Goal: Information Seeking & Learning: Find specific fact

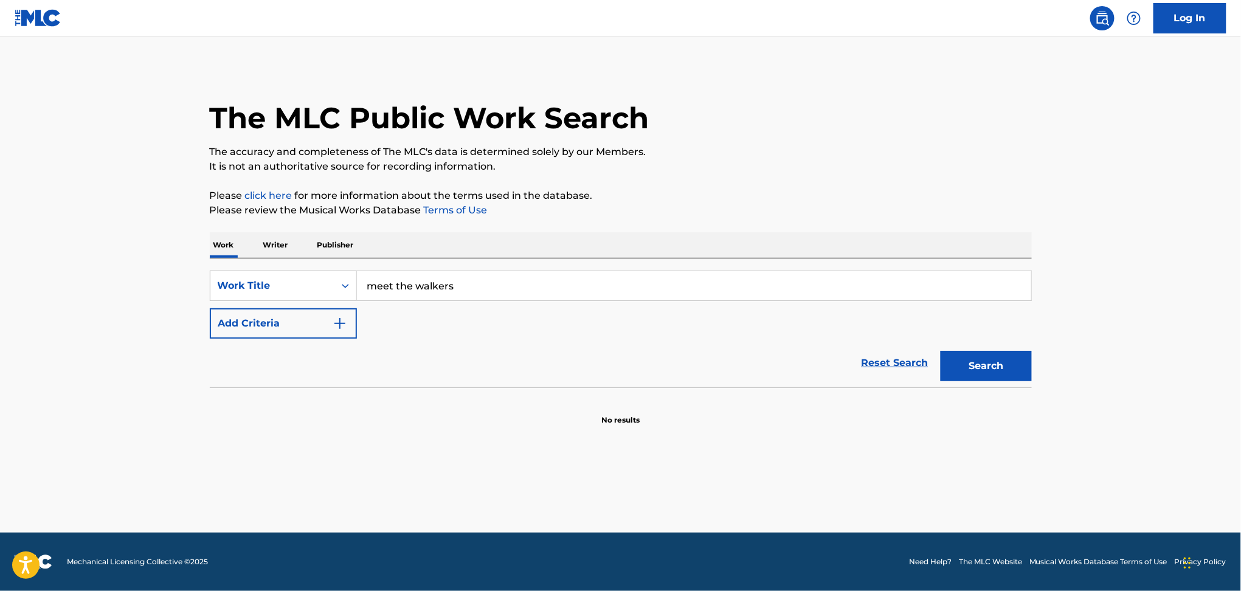
type input "meet the walkers"
click at [263, 325] on button "Add Criteria" at bounding box center [283, 323] width 147 height 30
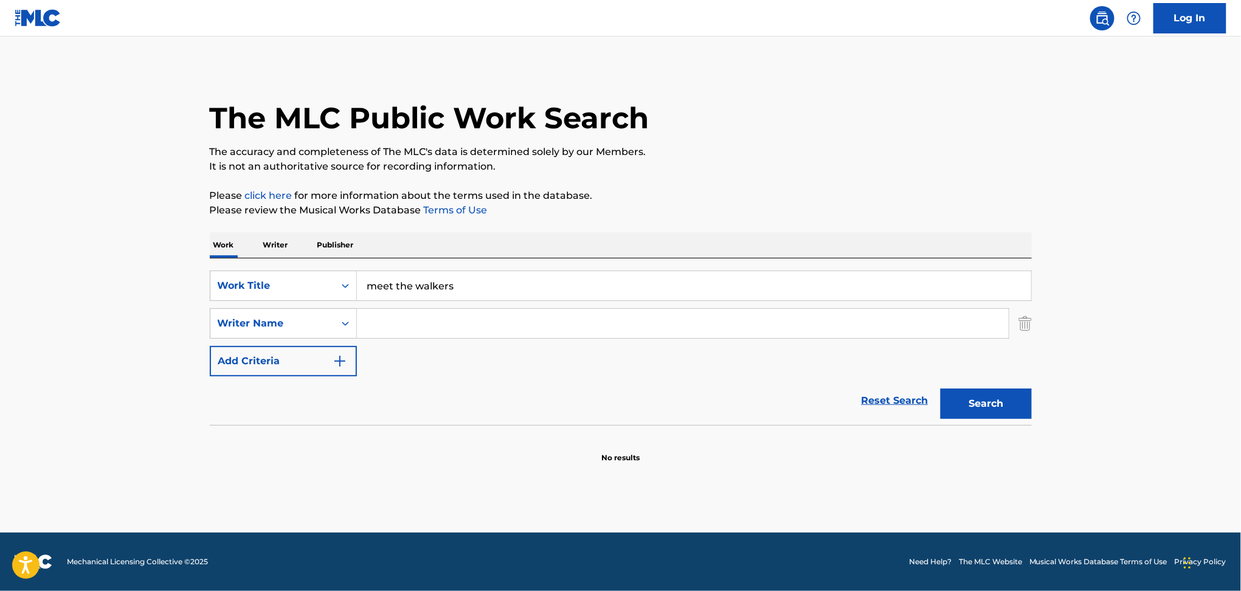
click at [395, 317] on input "Search Form" at bounding box center [683, 323] width 652 height 29
paste input "Tyreke [PERSON_NAME]"
click at [998, 406] on button "Search" at bounding box center [986, 404] width 91 height 30
click at [420, 327] on input "Tyreke [PERSON_NAME]" at bounding box center [683, 323] width 652 height 29
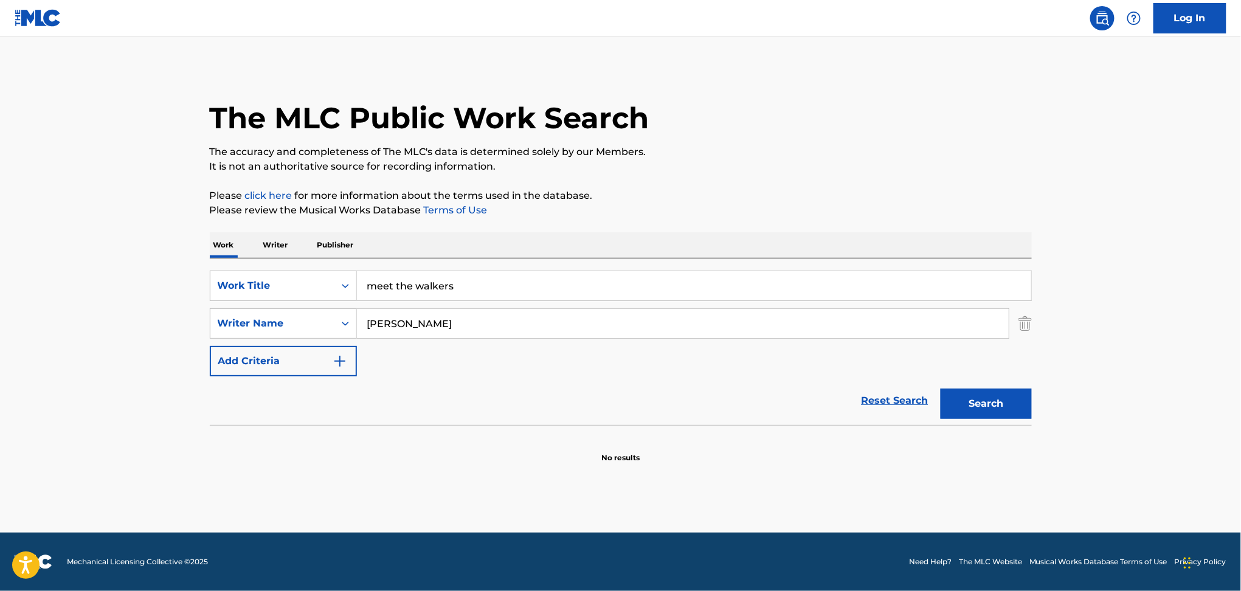
type input "[PERSON_NAME]"
click at [941, 389] on button "Search" at bounding box center [986, 404] width 91 height 30
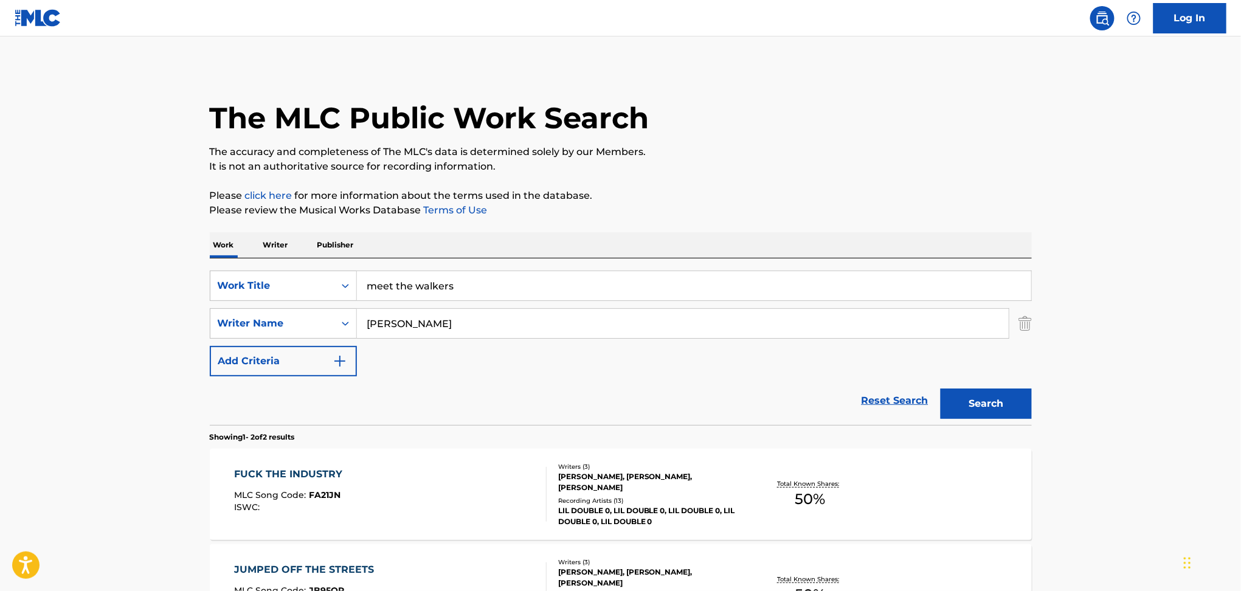
scroll to position [2, 0]
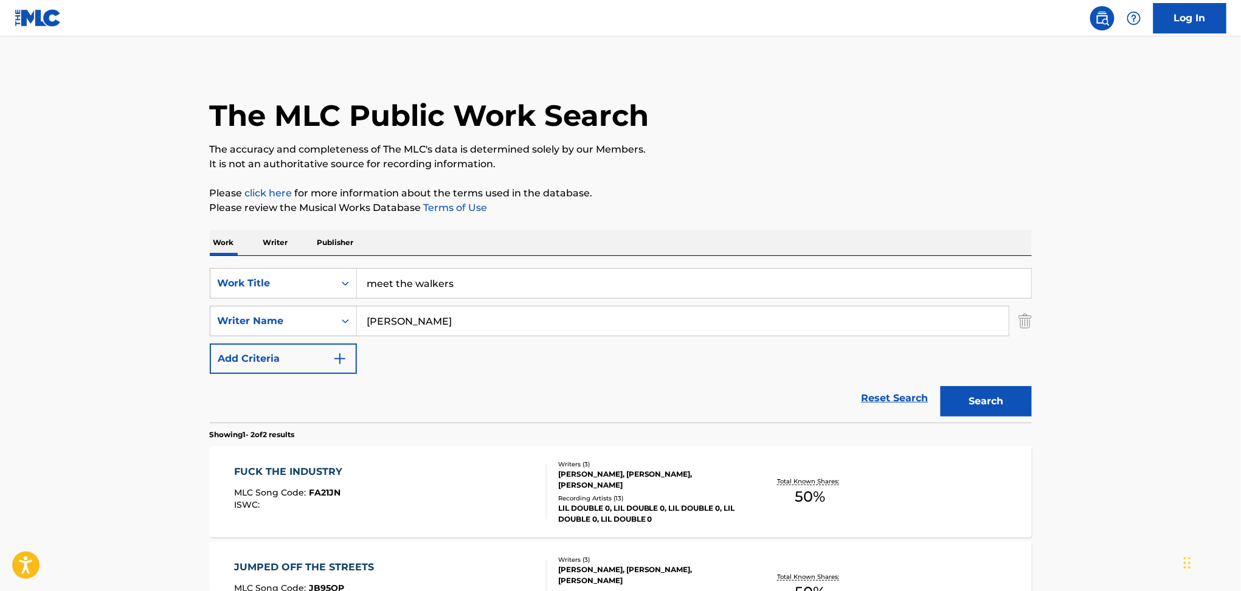
click at [412, 273] on input "meet the walkers" at bounding box center [694, 283] width 674 height 29
paste input "Walk Walk"
type input "Walk Walk"
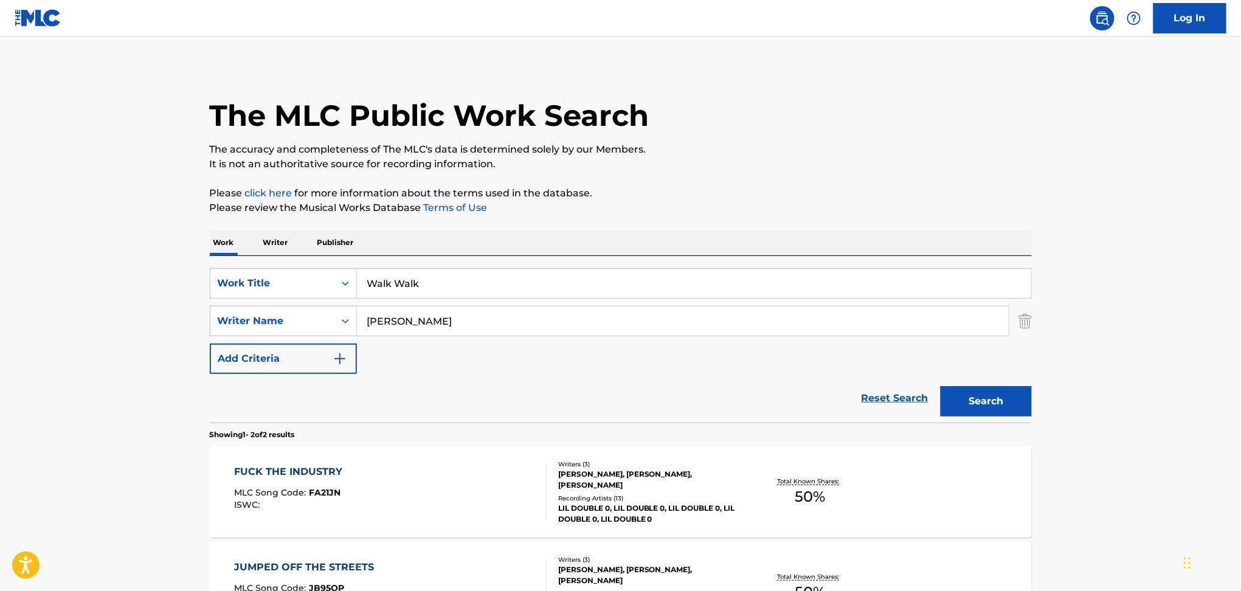
click at [941, 386] on button "Search" at bounding box center [986, 401] width 91 height 30
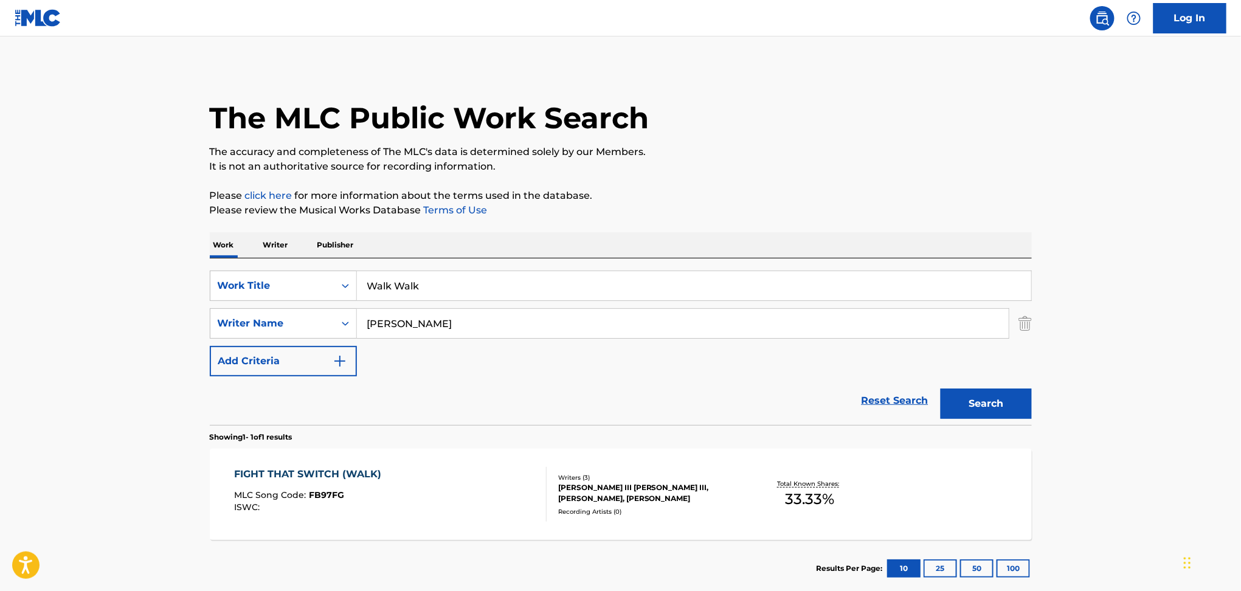
scroll to position [70, 0]
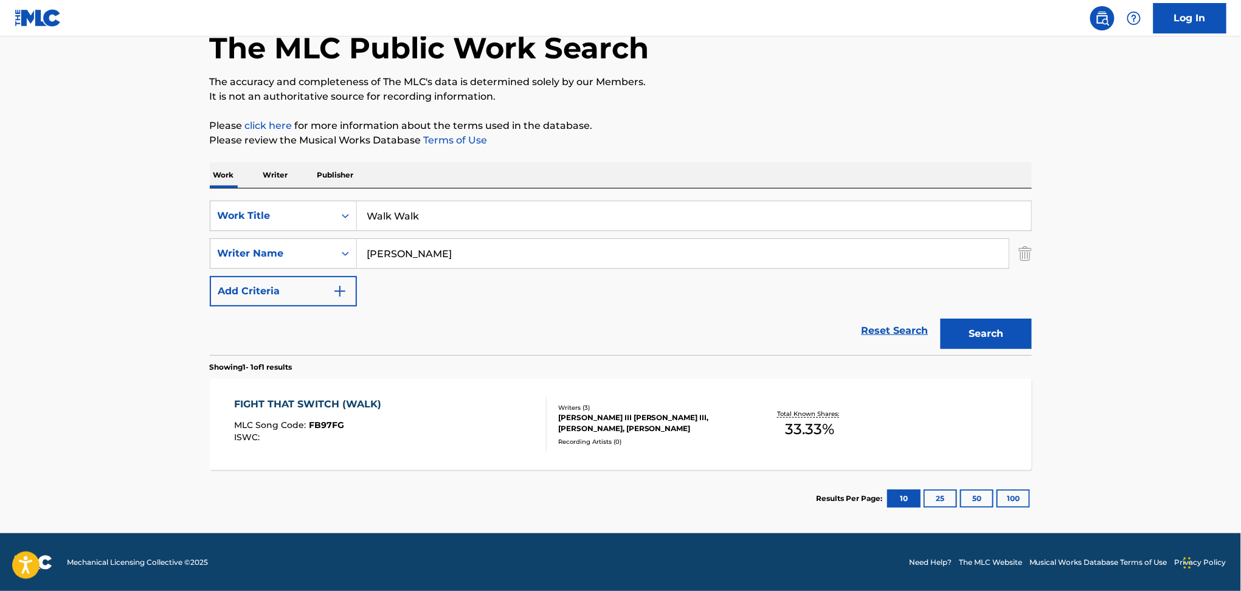
click at [431, 421] on div "FIGHT THAT SWITCH (WALK) MLC Song Code : FB97FG ISWC :" at bounding box center [390, 424] width 313 height 55
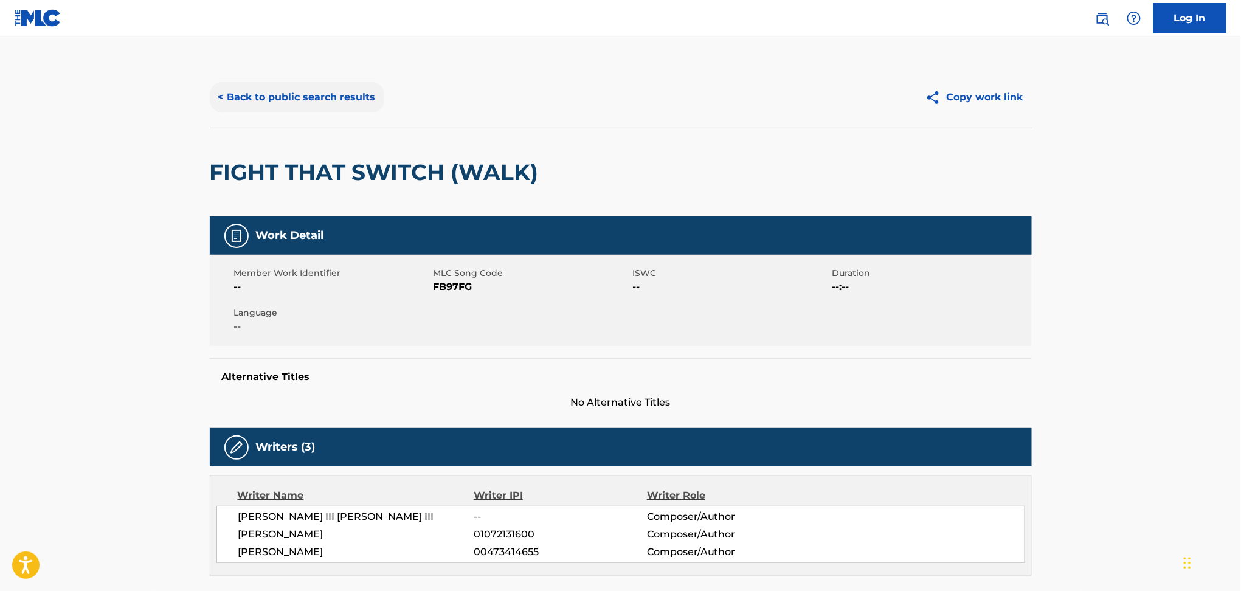
click at [330, 109] on button "< Back to public search results" at bounding box center [297, 97] width 175 height 30
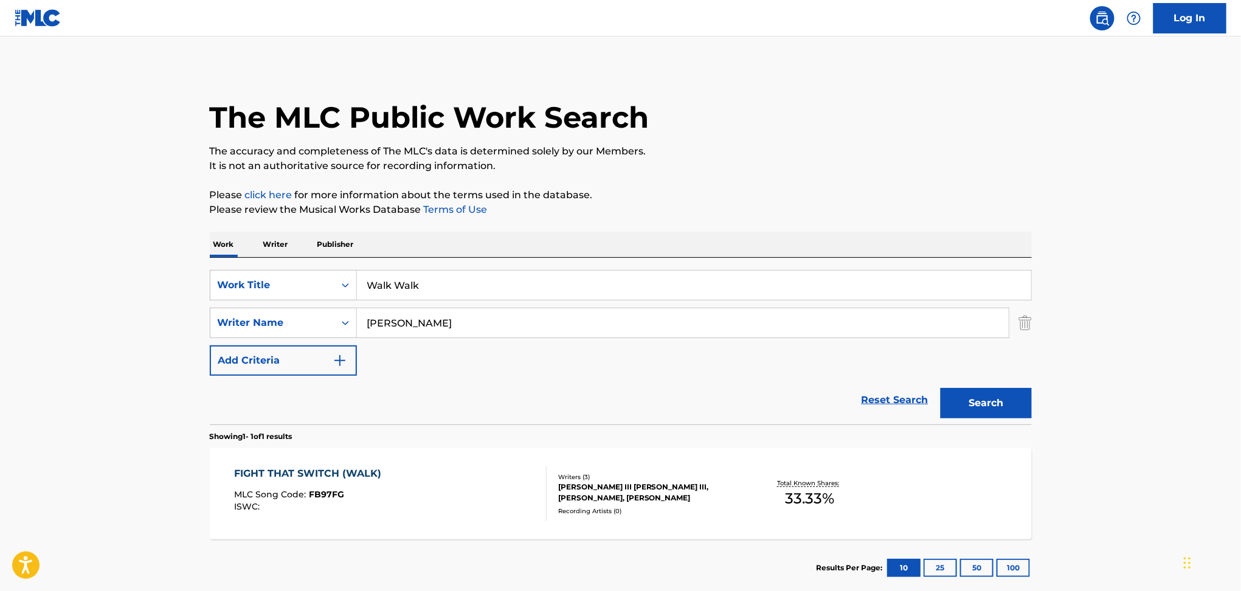
click at [406, 292] on input "Walk Walk" at bounding box center [694, 285] width 674 height 29
paste input "No Bap"
type input "No Bap"
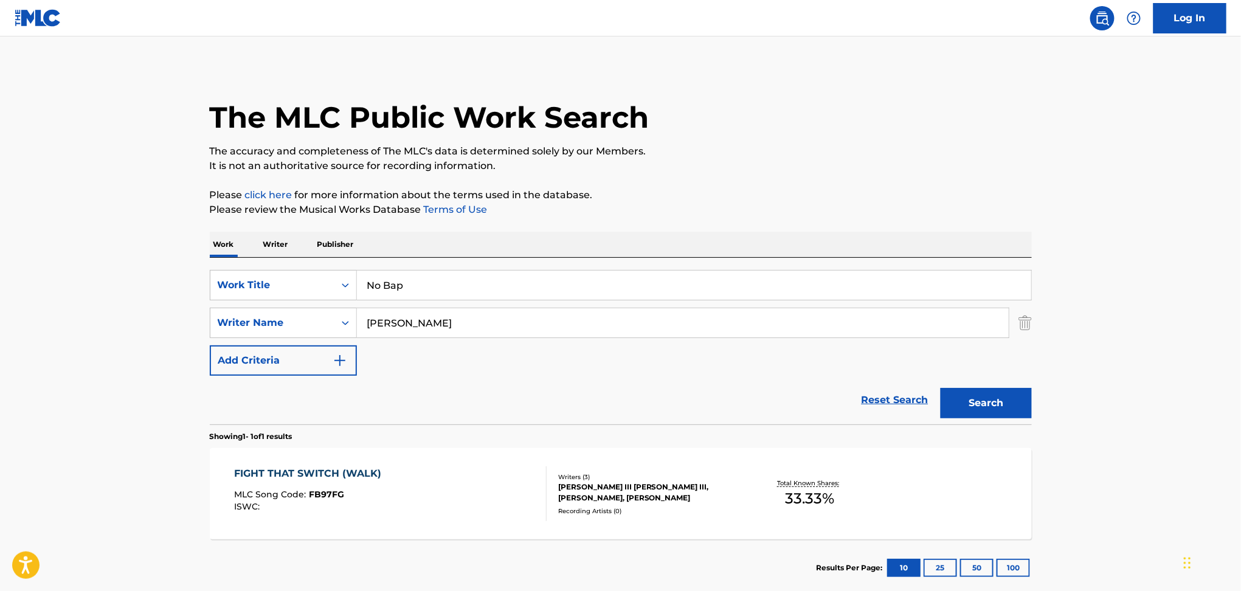
click at [941, 388] on button "Search" at bounding box center [986, 403] width 91 height 30
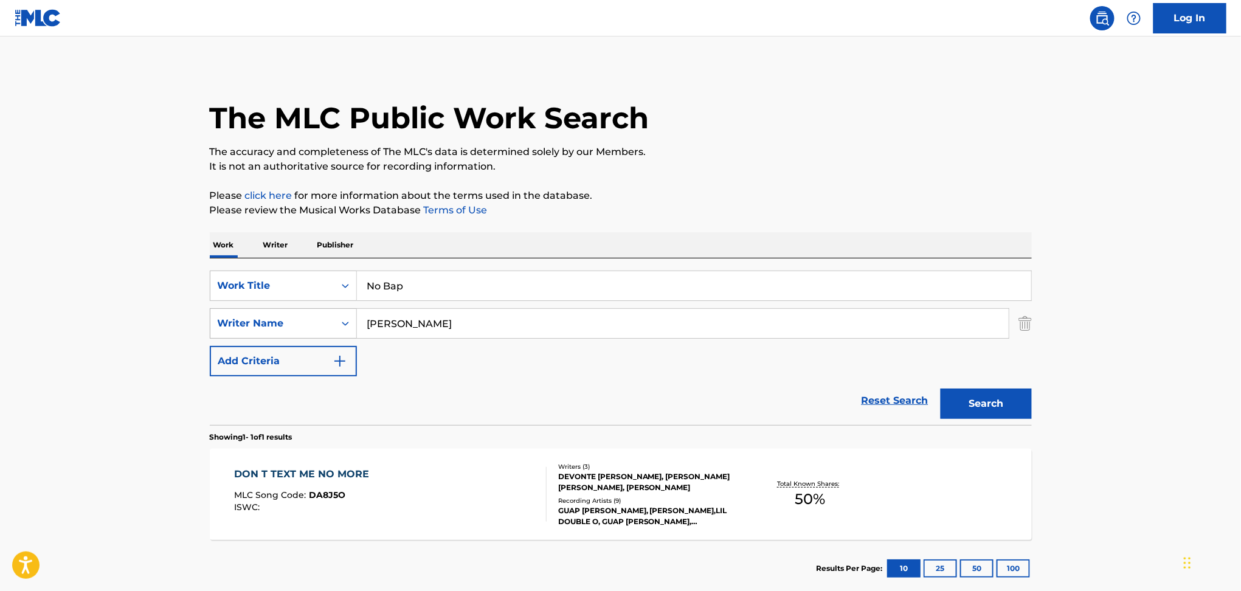
drag, startPoint x: 455, startPoint y: 322, endPoint x: 294, endPoint y: 311, distance: 161.5
click at [294, 311] on div "SearchWithCriteriab97abb6d-9b8e-4579-8bd1-887967f687d2 Writer Name [PERSON_NAME]" at bounding box center [621, 323] width 822 height 30
click at [294, 312] on div "Writer Name" at bounding box center [272, 323] width 124 height 23
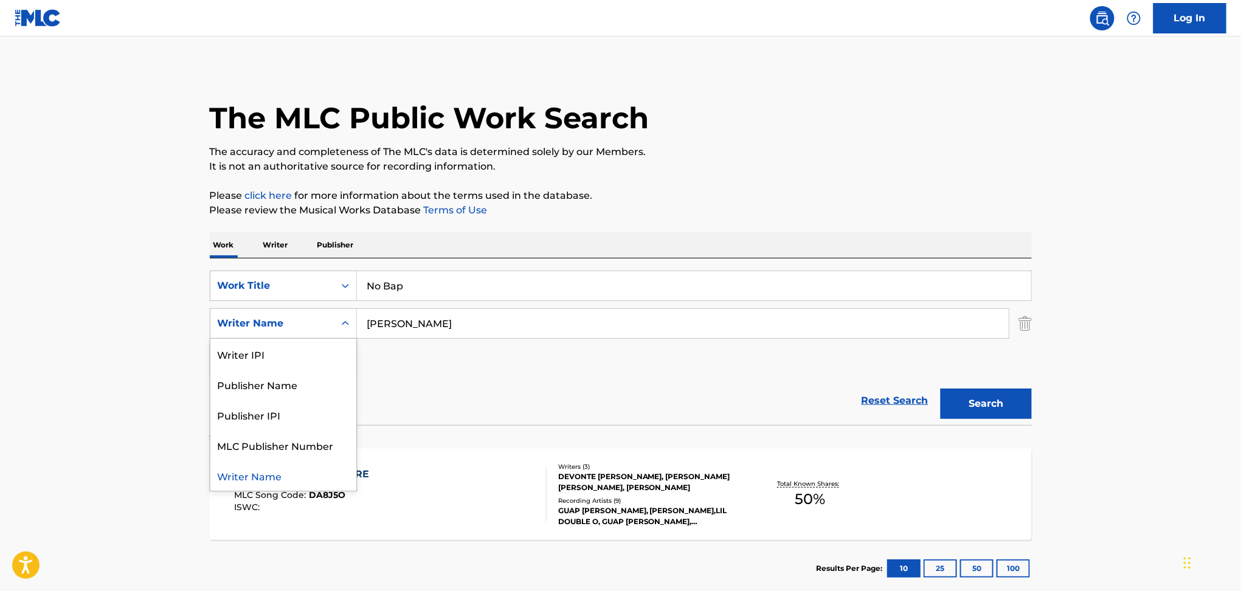
paste input "Search Form"
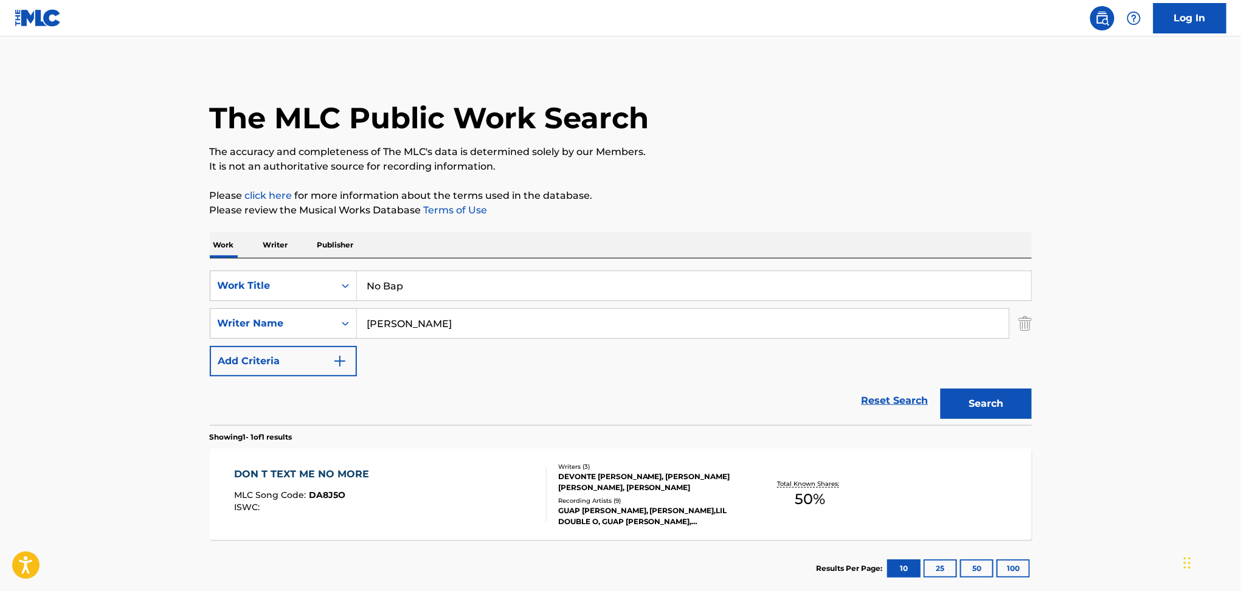
click at [383, 331] on input "[PERSON_NAME]" at bounding box center [683, 323] width 652 height 29
paste input "Inconnu Compositeur Auteur"
type input "Inconnu Compositeur Auteur"
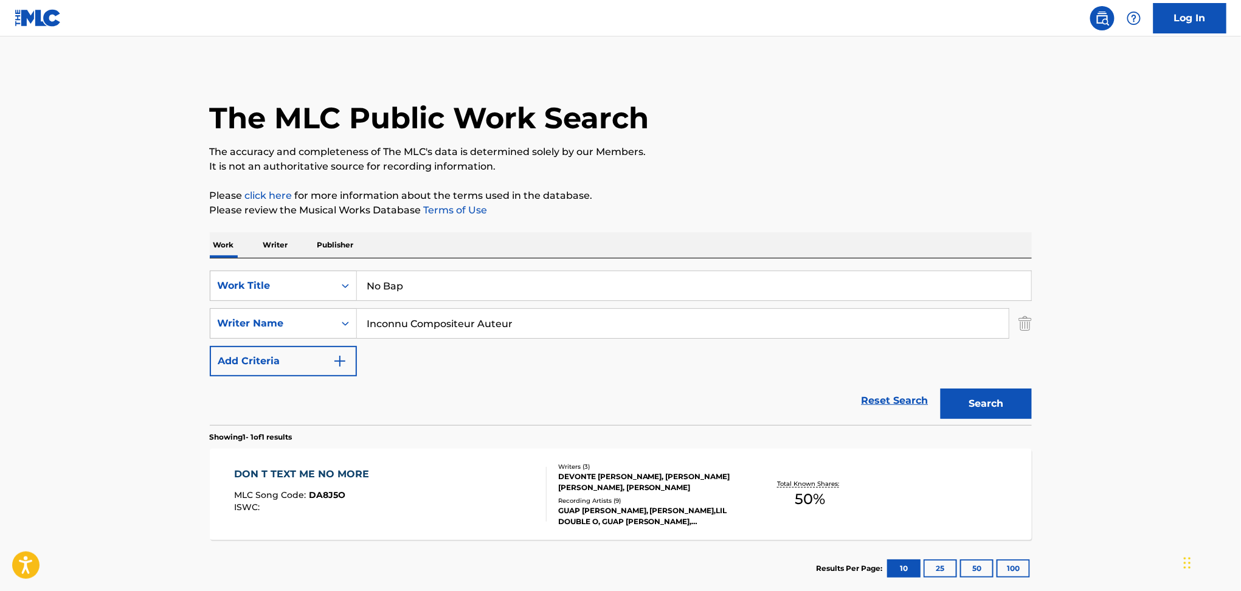
click at [941, 389] on button "Search" at bounding box center [986, 404] width 91 height 30
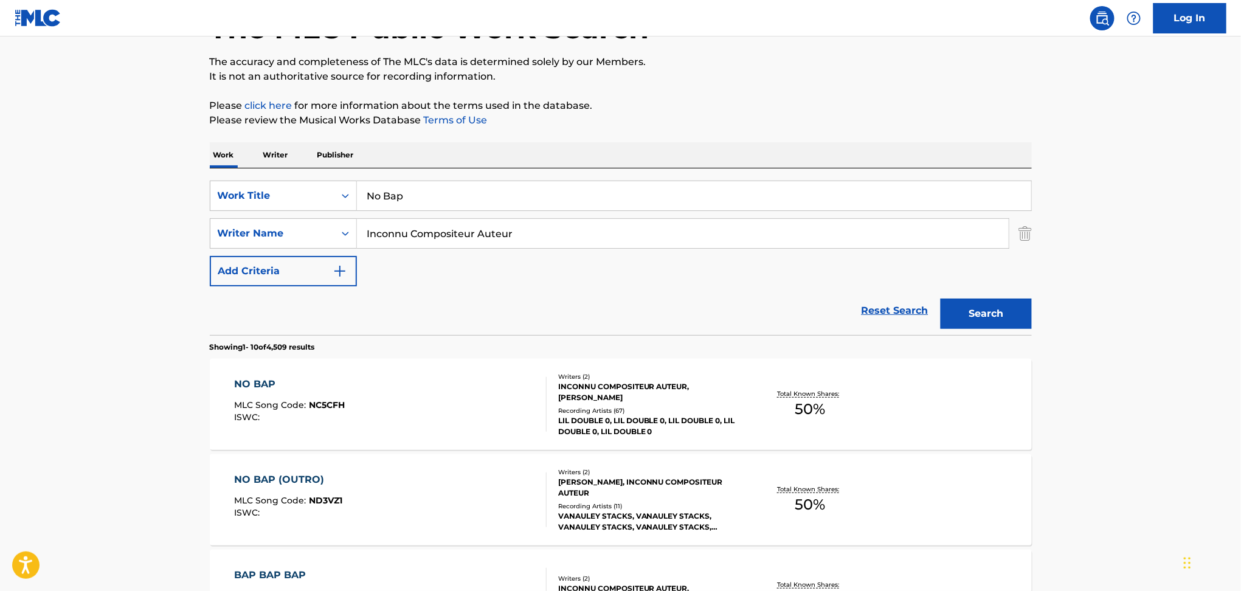
scroll to position [91, 0]
click at [420, 397] on div "NO BAP MLC Song Code : NC5CFH ISWC :" at bounding box center [390, 403] width 313 height 55
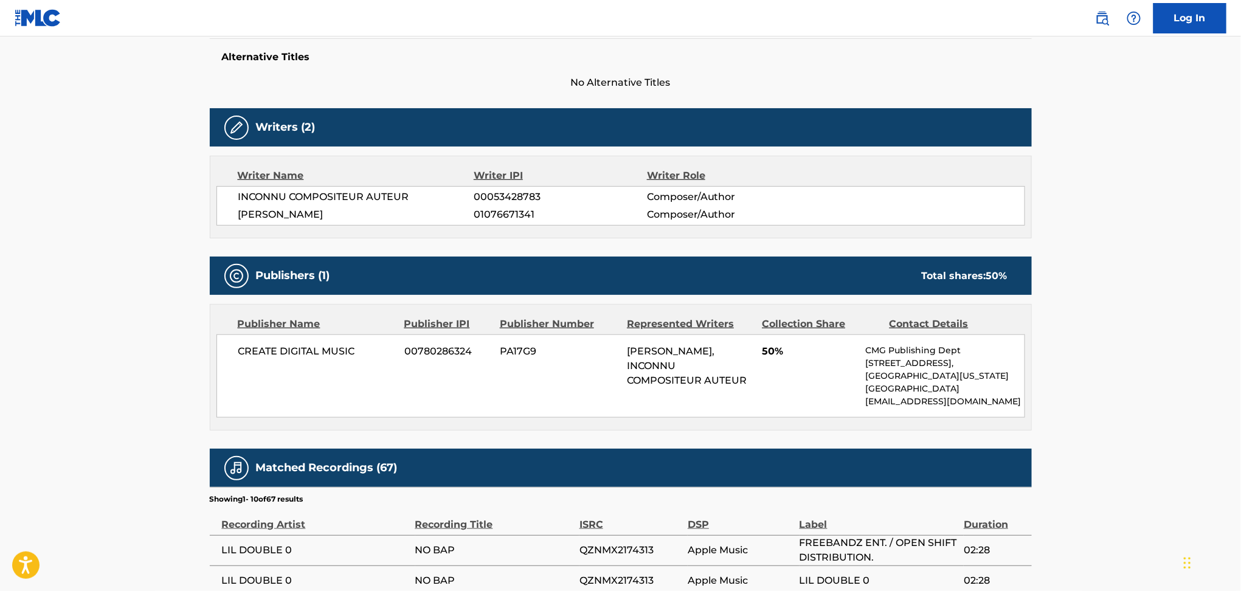
scroll to position [319, 0]
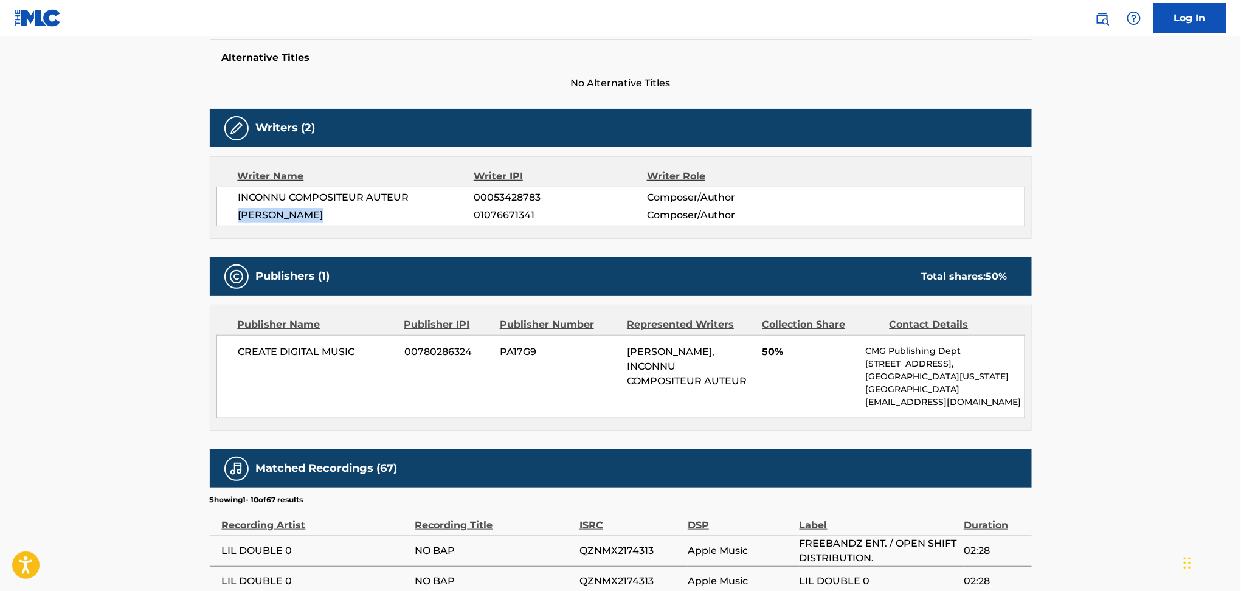
drag, startPoint x: 325, startPoint y: 215, endPoint x: 238, endPoint y: 221, distance: 87.2
click at [238, 221] on span "[PERSON_NAME]" at bounding box center [356, 215] width 236 height 15
copy span "[PERSON_NAME]"
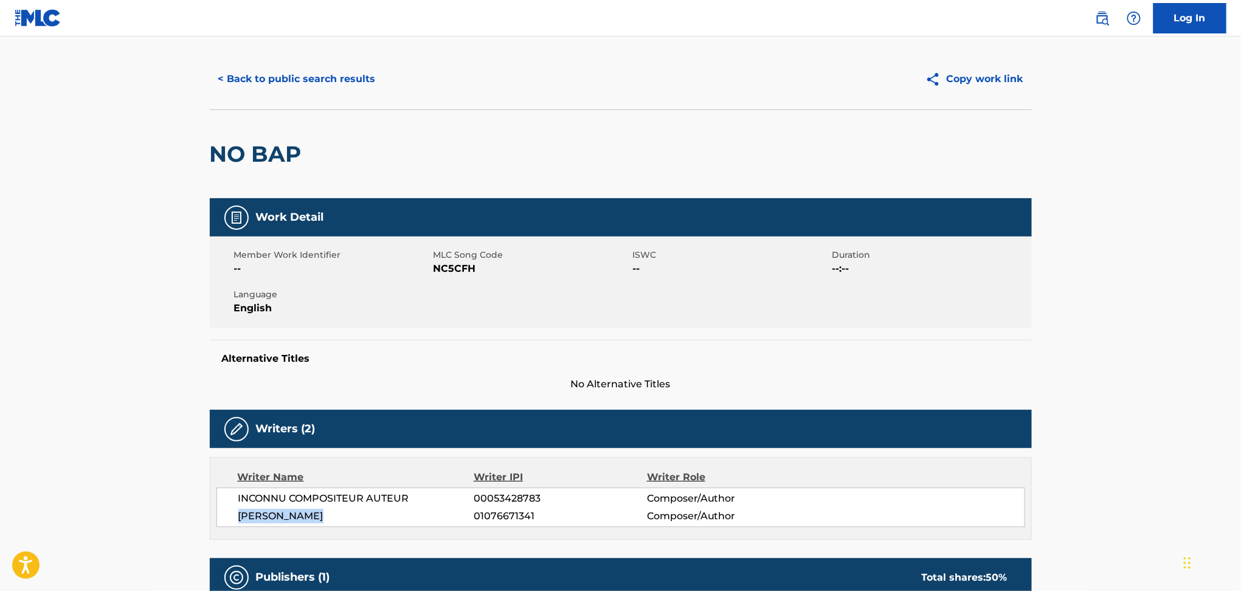
scroll to position [0, 0]
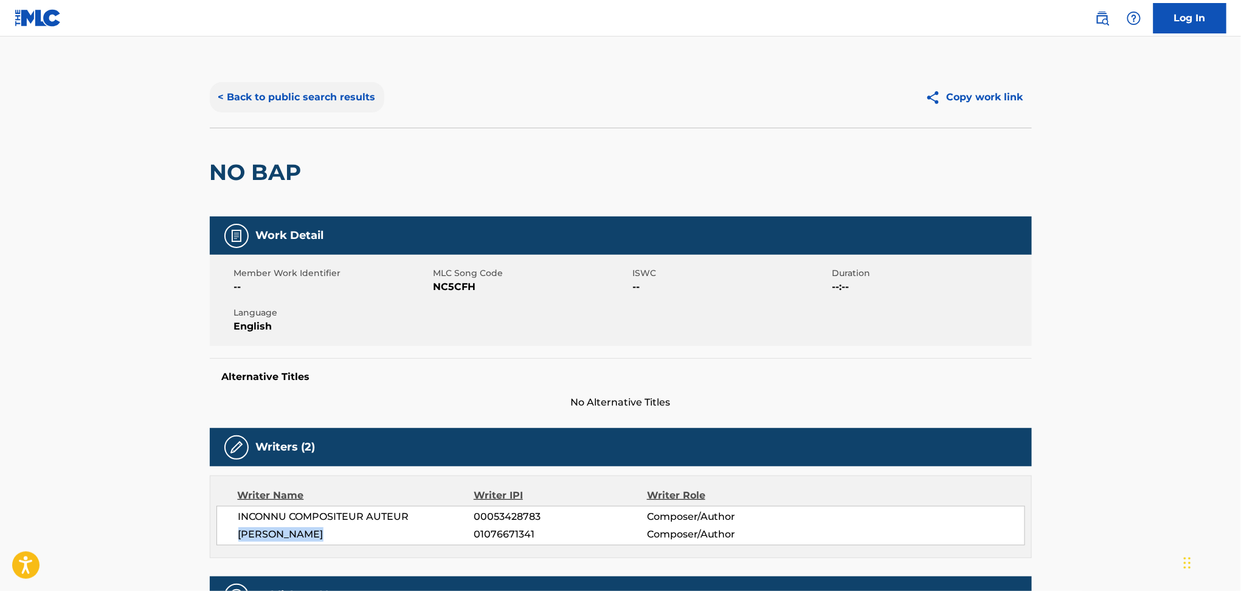
click at [338, 94] on button "< Back to public search results" at bounding box center [297, 97] width 175 height 30
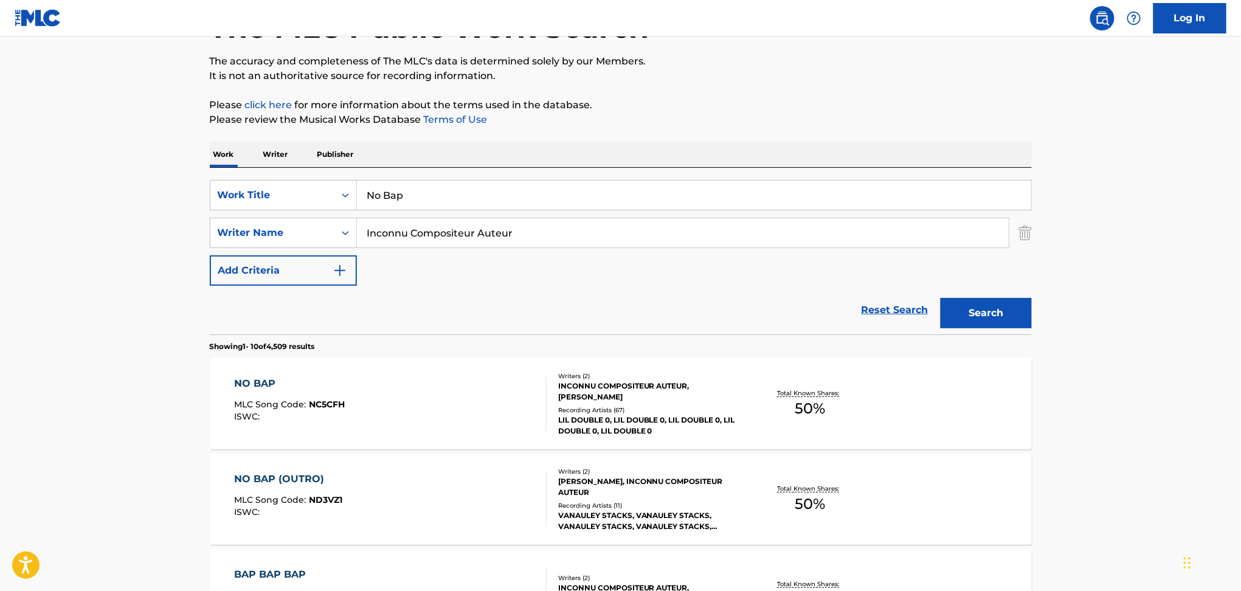
click at [395, 235] on input "Inconnu Compositeur Auteur" at bounding box center [683, 232] width 652 height 29
paste input "[PERSON_NAME]"
type input "[PERSON_NAME]"
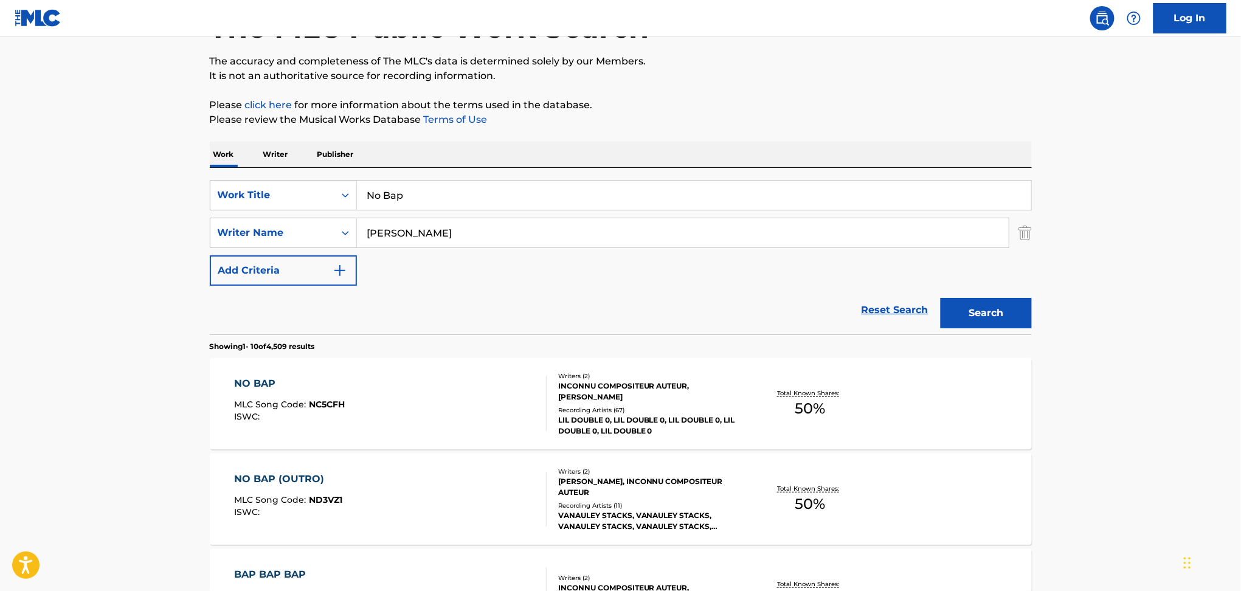
click at [941, 298] on button "Search" at bounding box center [986, 313] width 91 height 30
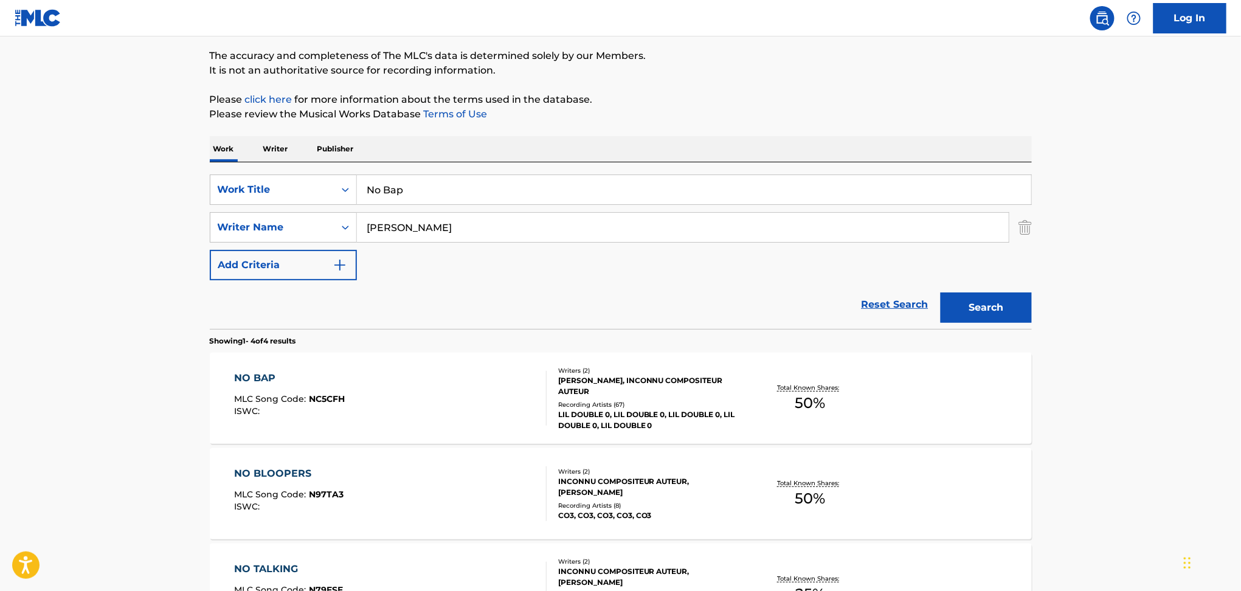
scroll to position [98, 0]
drag, startPoint x: 432, startPoint y: 195, endPoint x: 280, endPoint y: 203, distance: 152.8
click at [280, 203] on div "SearchWithCriteria35fd3767-909e-4ad8-8ff1-374ec441548b Work Title No Bap" at bounding box center [621, 188] width 822 height 30
type input "Meet The Walkers"
click at [975, 295] on button "Search" at bounding box center [986, 306] width 91 height 30
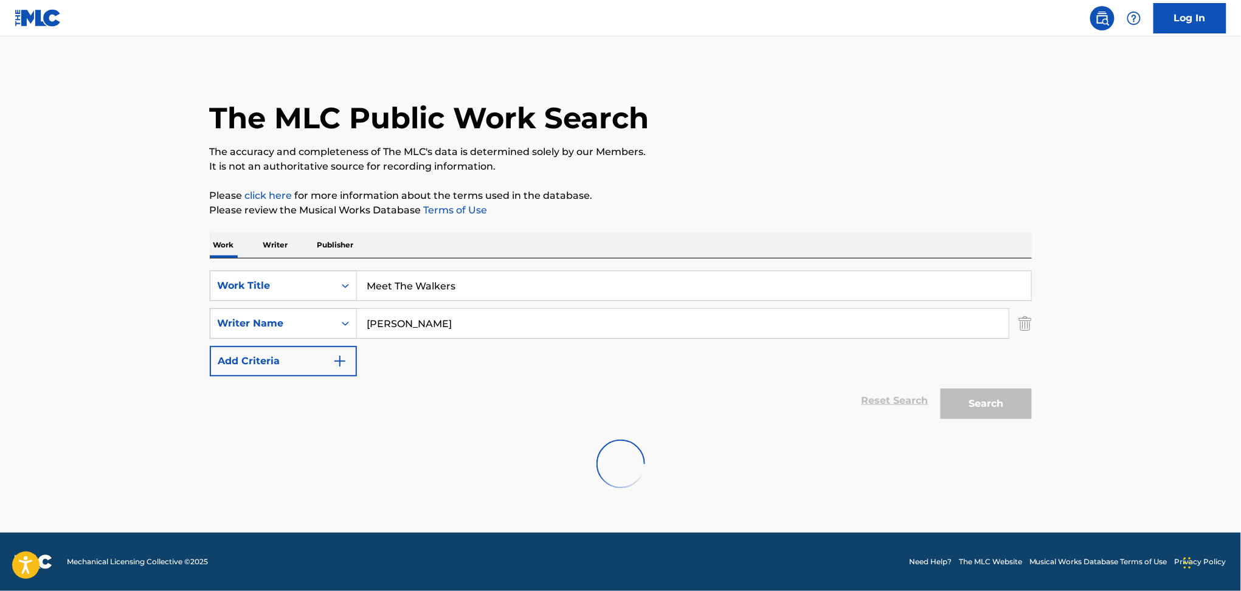
scroll to position [0, 0]
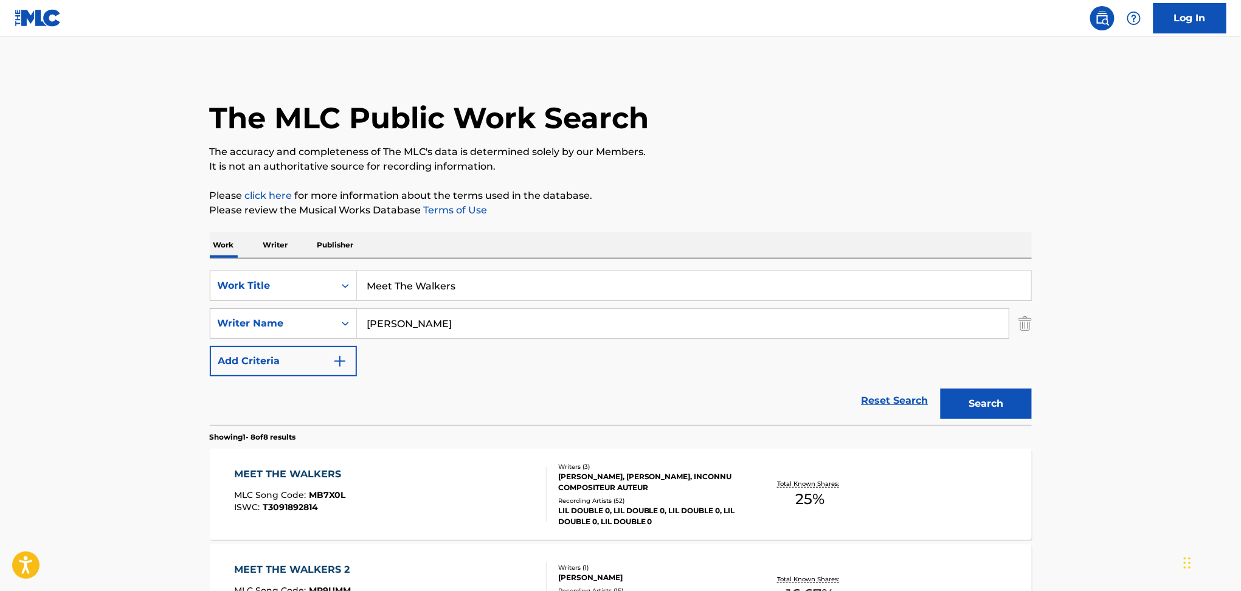
click at [368, 466] on div "MEET THE WALKERS MLC Song Code : MB7X0L ISWC : T3091892814 Writers ( 3 ) [PERSO…" at bounding box center [621, 494] width 822 height 91
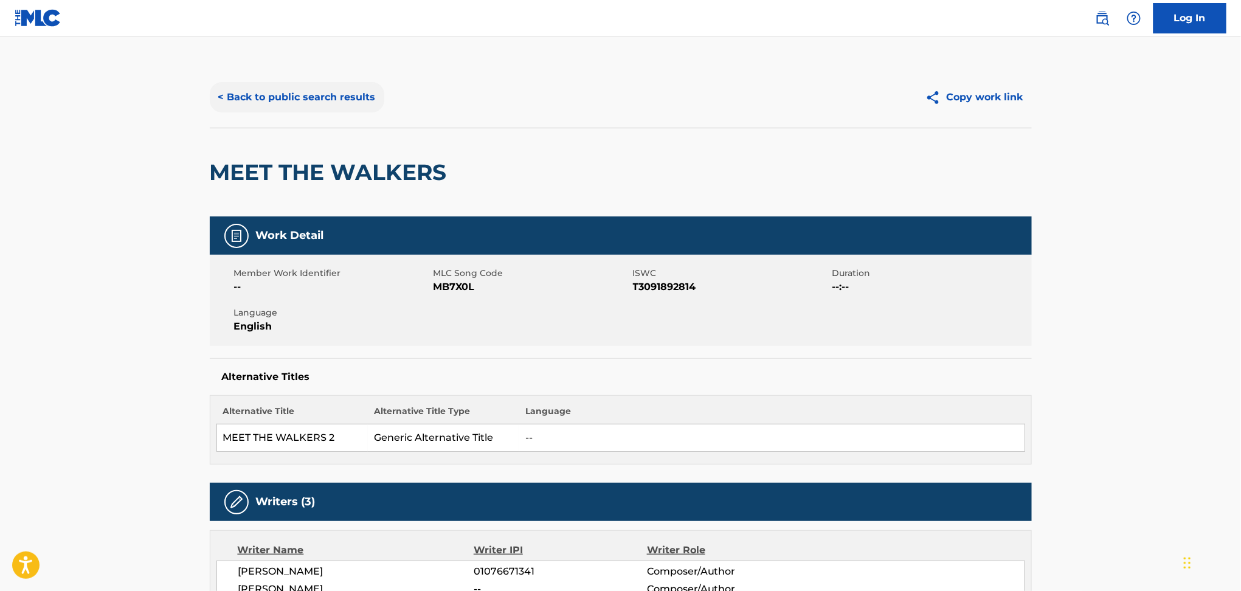
click at [285, 93] on button "< Back to public search results" at bounding box center [297, 97] width 175 height 30
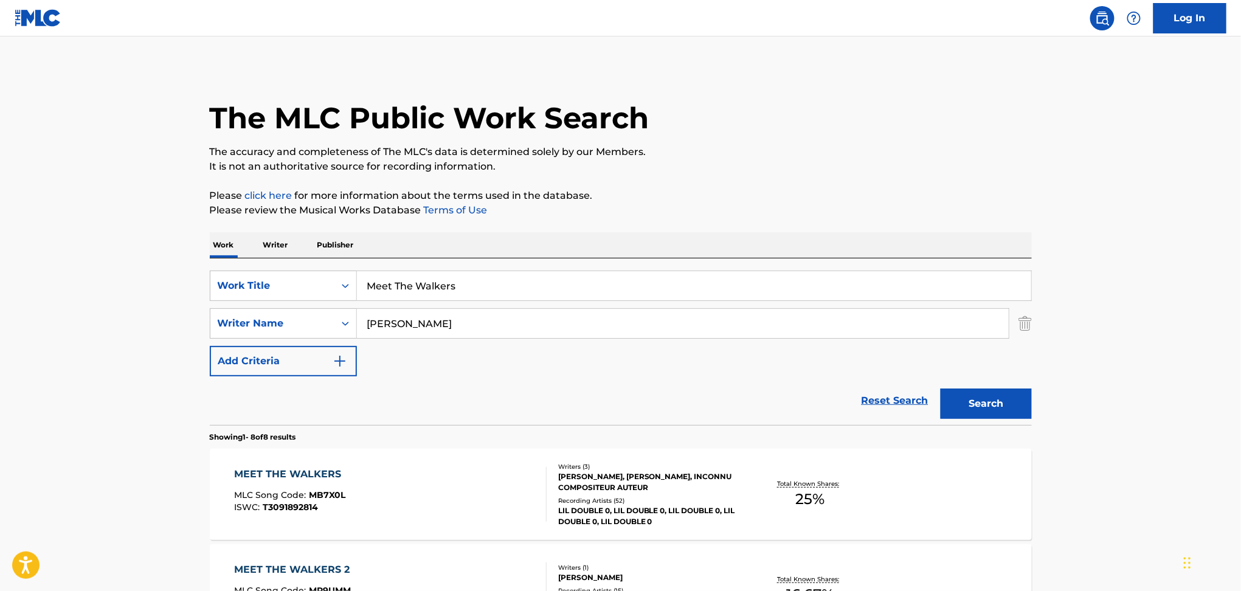
click at [421, 288] on input "Meet The Walkers" at bounding box center [694, 285] width 674 height 29
type input "good on love"
click at [941, 389] on button "Search" at bounding box center [986, 404] width 91 height 30
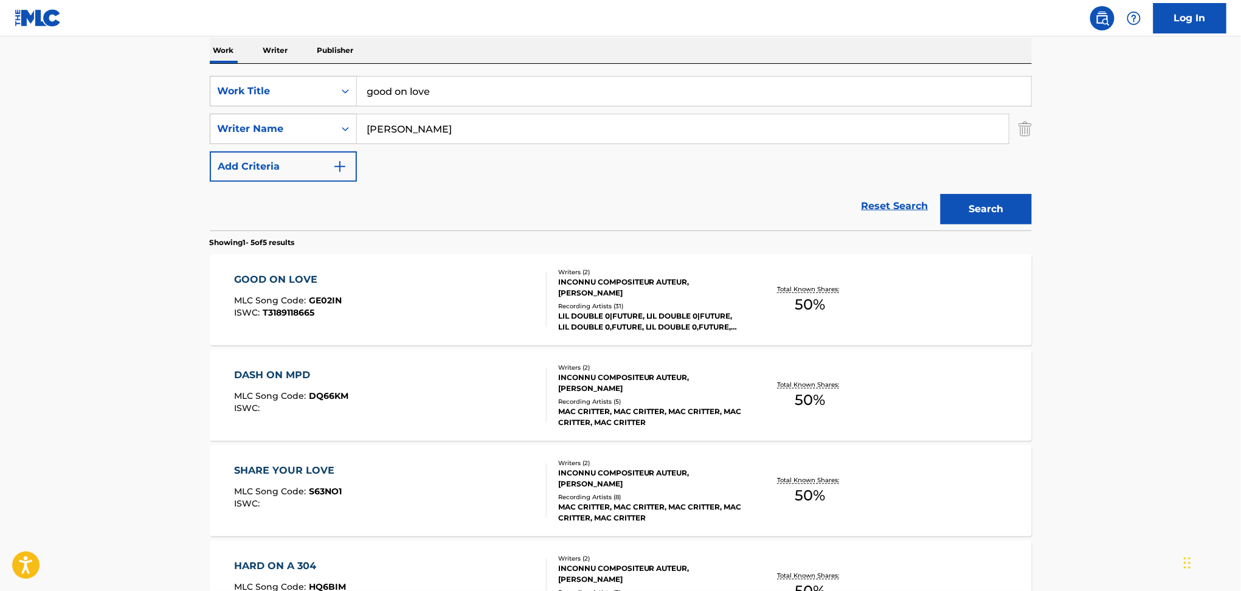
scroll to position [195, 0]
click at [419, 316] on div "GOOD ON LOVE MLC Song Code : GE02IN ISWC : T3189118665" at bounding box center [390, 299] width 313 height 55
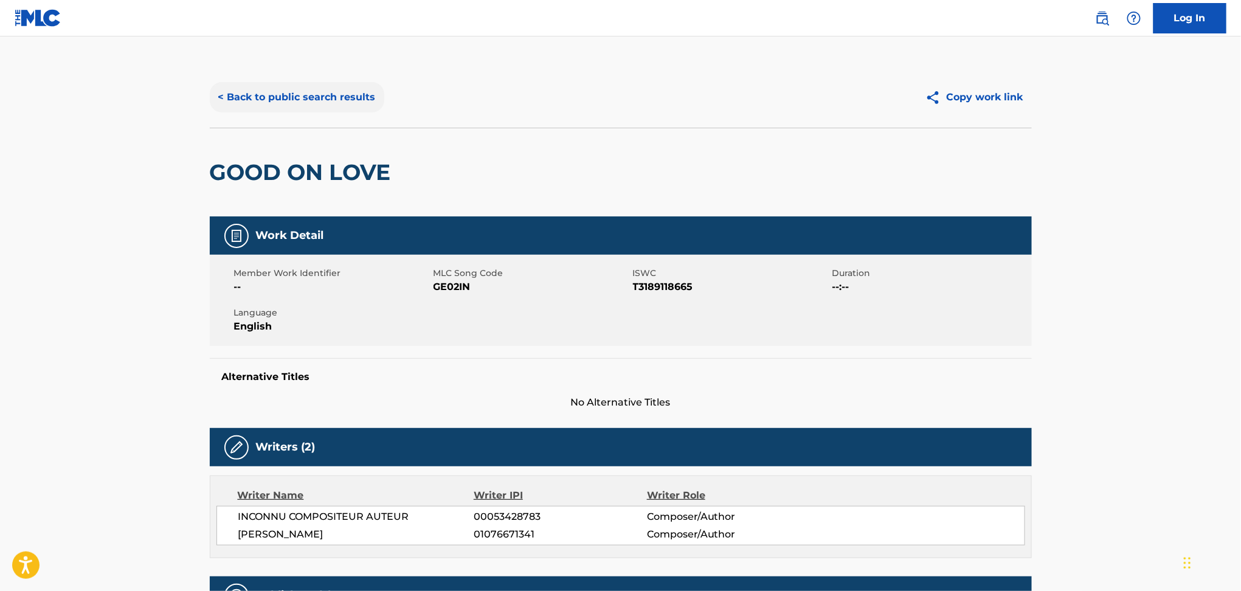
click at [335, 93] on button "< Back to public search results" at bounding box center [297, 97] width 175 height 30
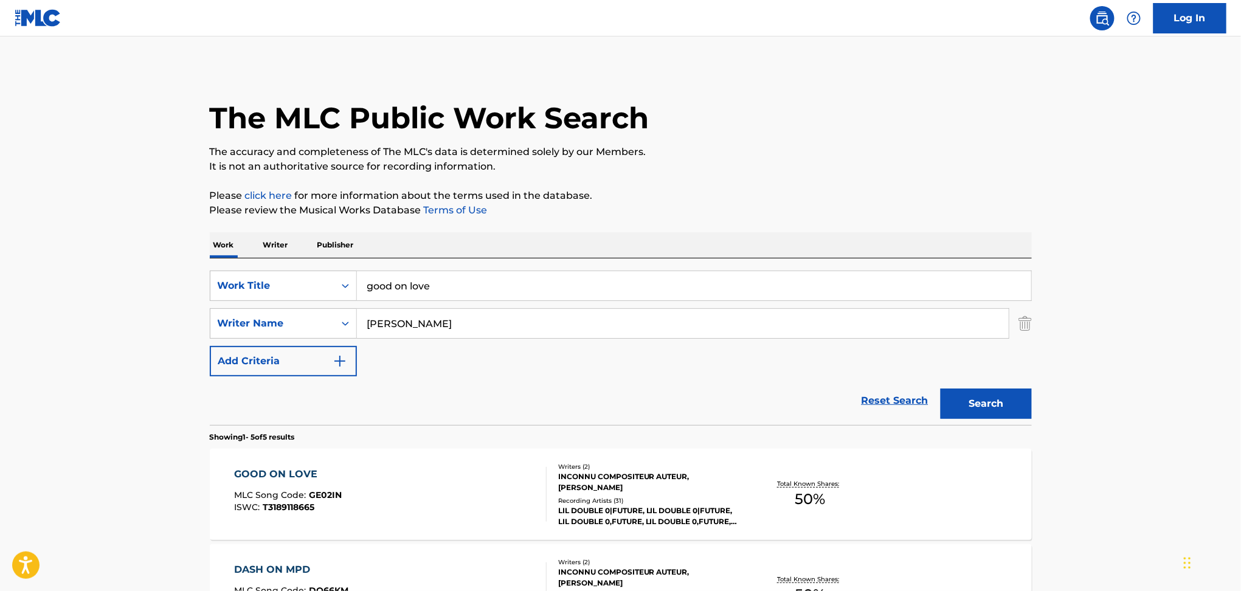
scroll to position [195, 0]
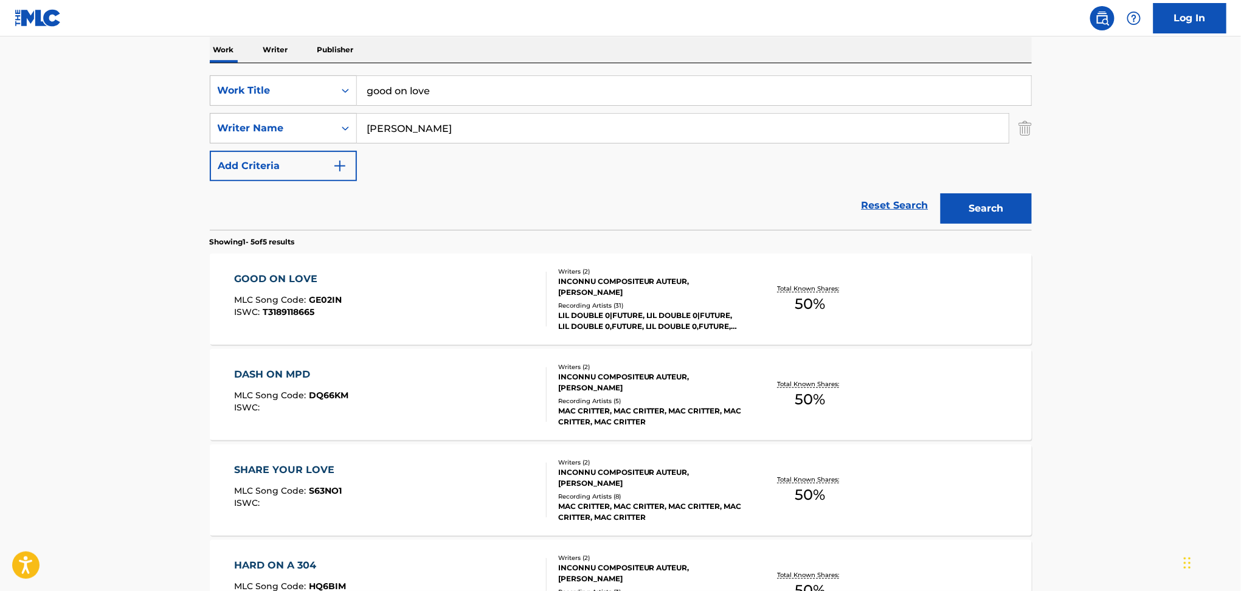
click at [403, 93] on input "good on love" at bounding box center [694, 90] width 674 height 29
paste input "Feburary 1st"
type input "Feburary 1st"
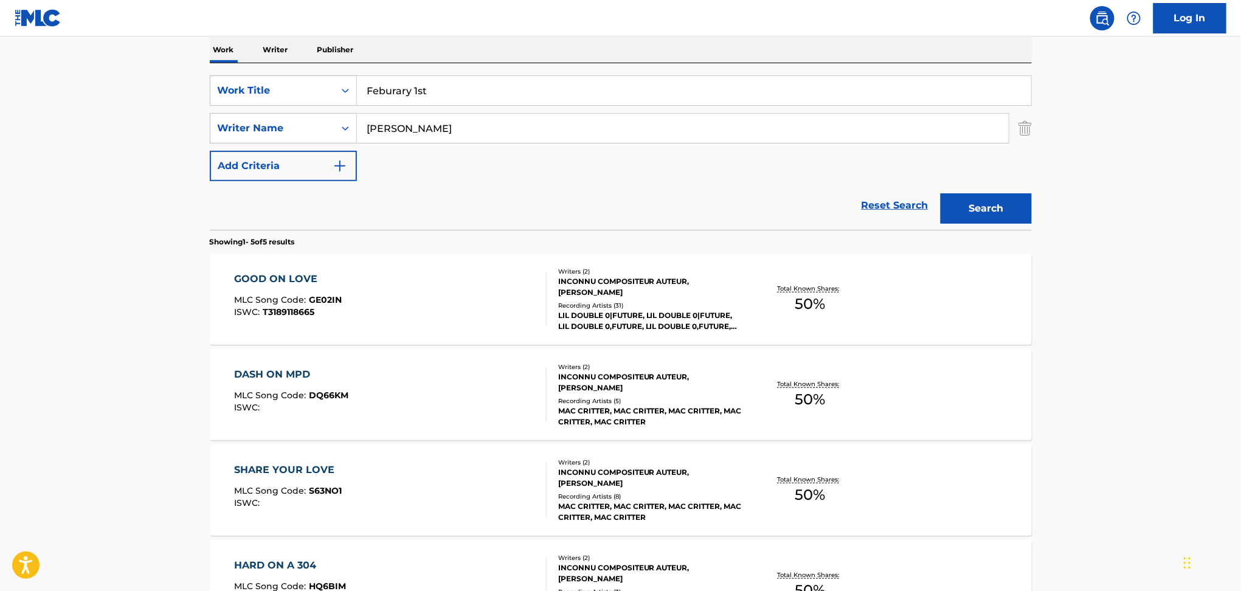
click at [941, 193] on button "Search" at bounding box center [986, 208] width 91 height 30
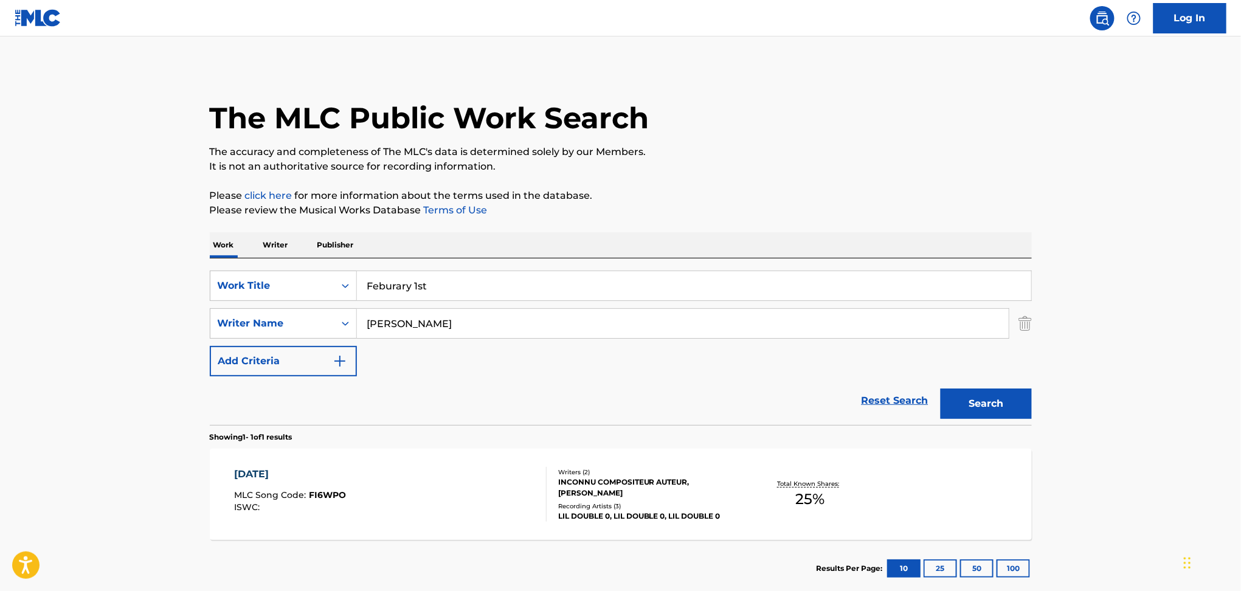
click at [410, 470] on div "[DATE] MLC Song Code : FI6WPO ISWC :" at bounding box center [390, 494] width 313 height 55
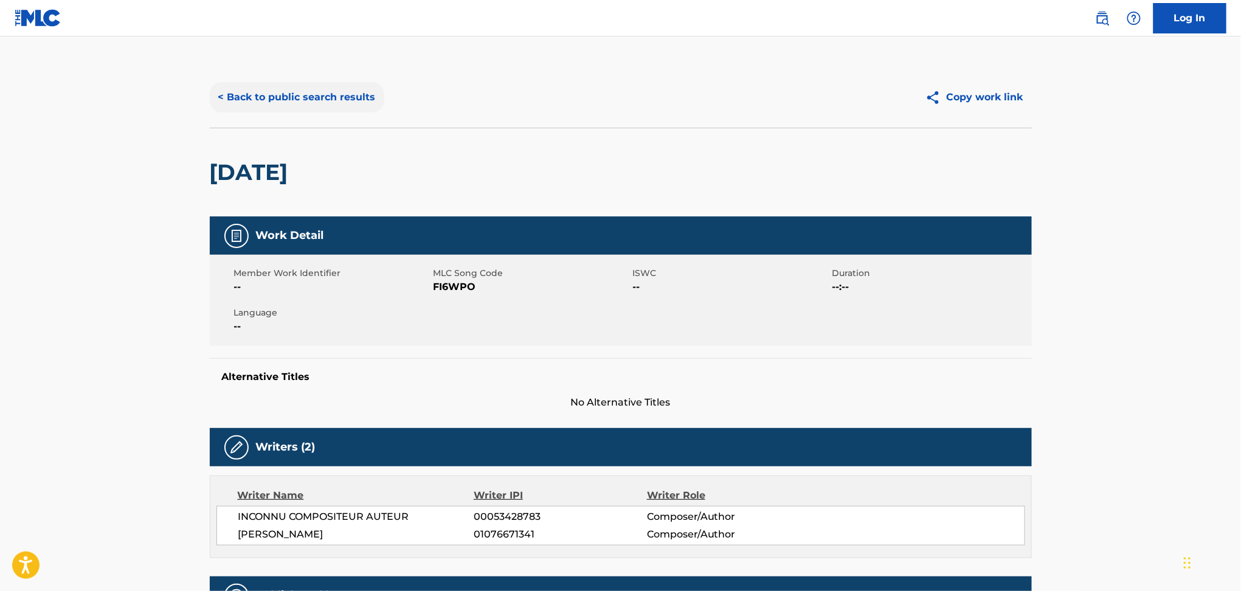
click at [307, 83] on button "< Back to public search results" at bounding box center [297, 97] width 175 height 30
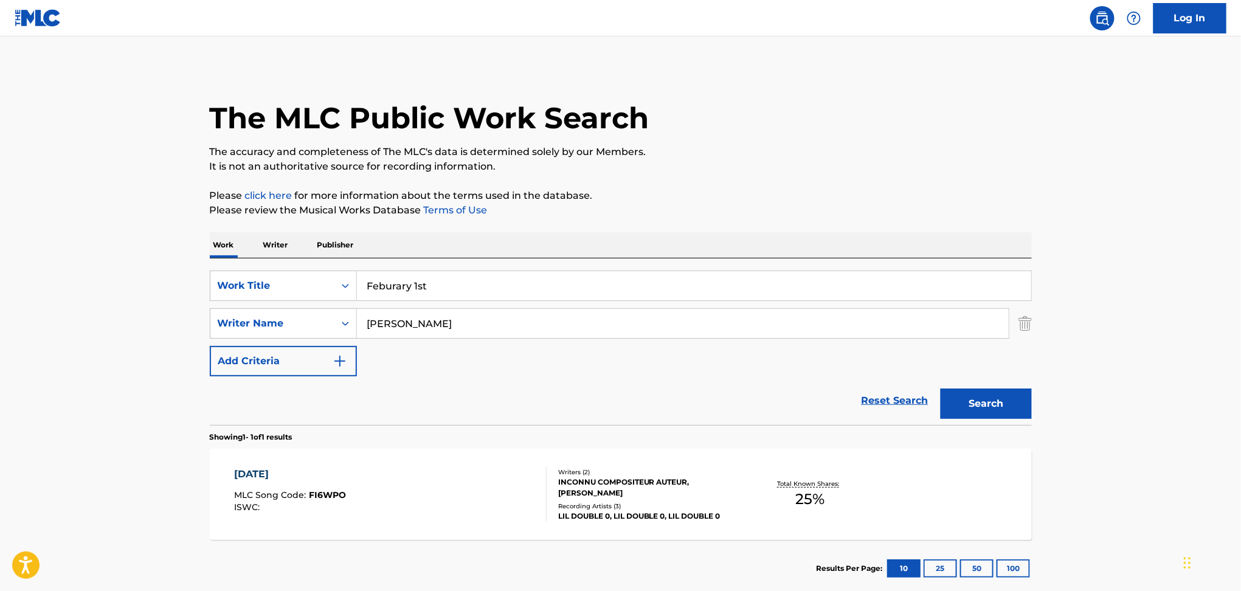
click at [398, 316] on input "[PERSON_NAME]" at bounding box center [683, 323] width 652 height 29
paste input "akeDat"
click at [941, 389] on button "Search" at bounding box center [986, 404] width 91 height 30
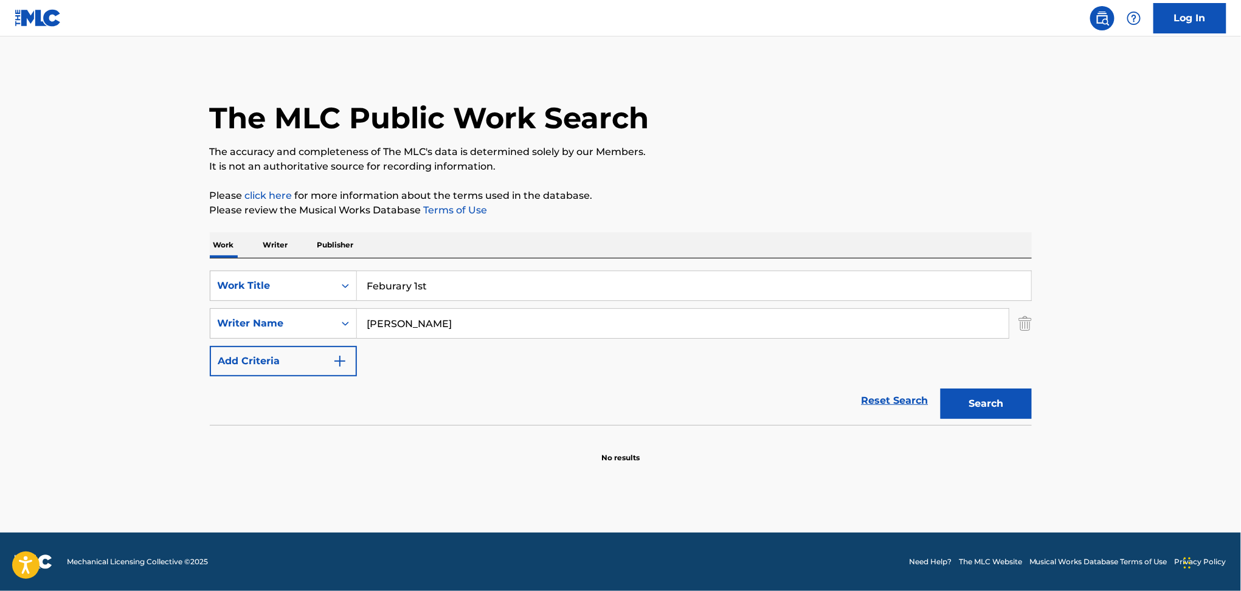
type input "[PERSON_NAME]"
click at [390, 277] on input "Feburary 1st" at bounding box center [694, 285] width 674 height 29
paste input "TakeDa"
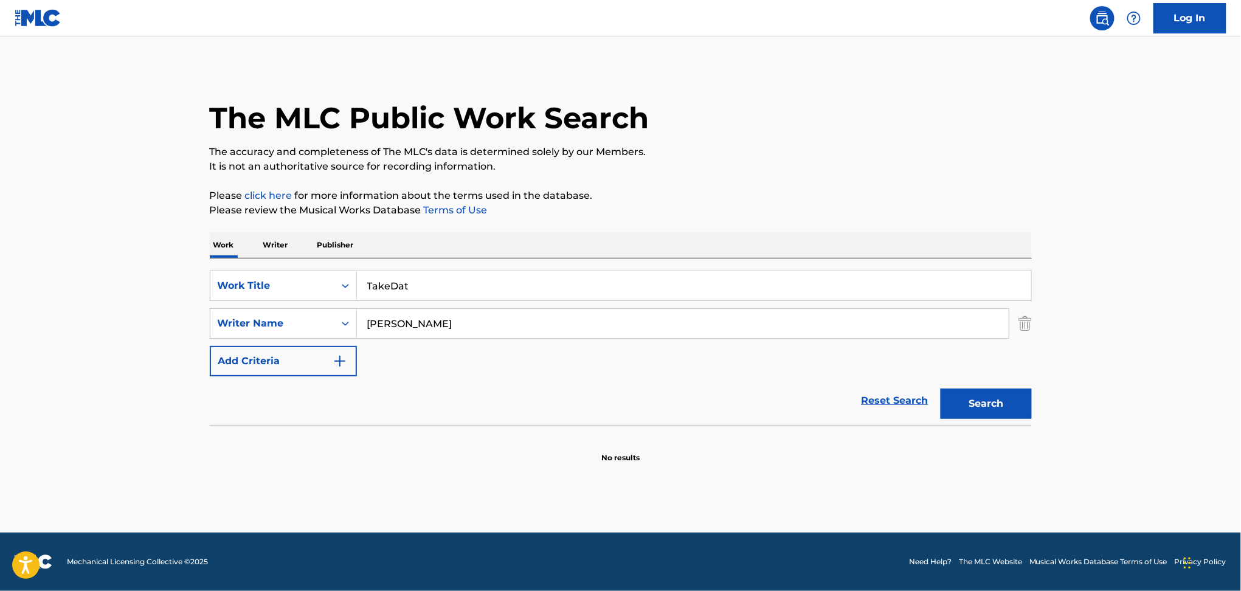
type input "TakeDat"
click at [941, 389] on button "Search" at bounding box center [986, 404] width 91 height 30
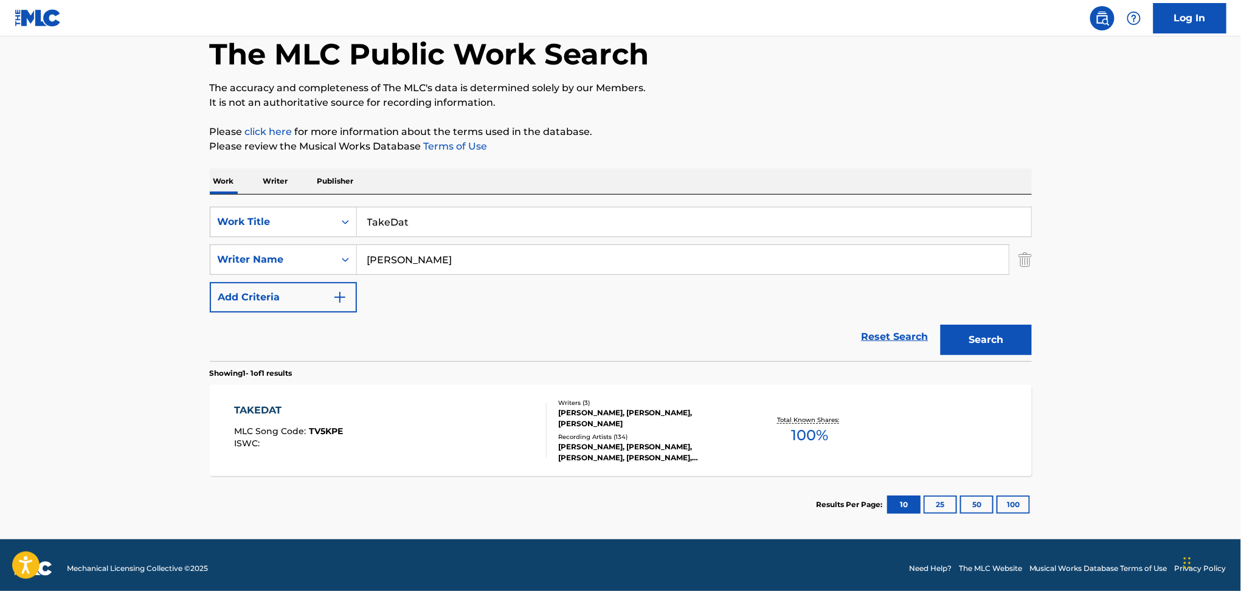
scroll to position [64, 0]
click at [415, 443] on div "TAKEDAT MLC Song Code : TV5KPE ISWC :" at bounding box center [390, 430] width 313 height 55
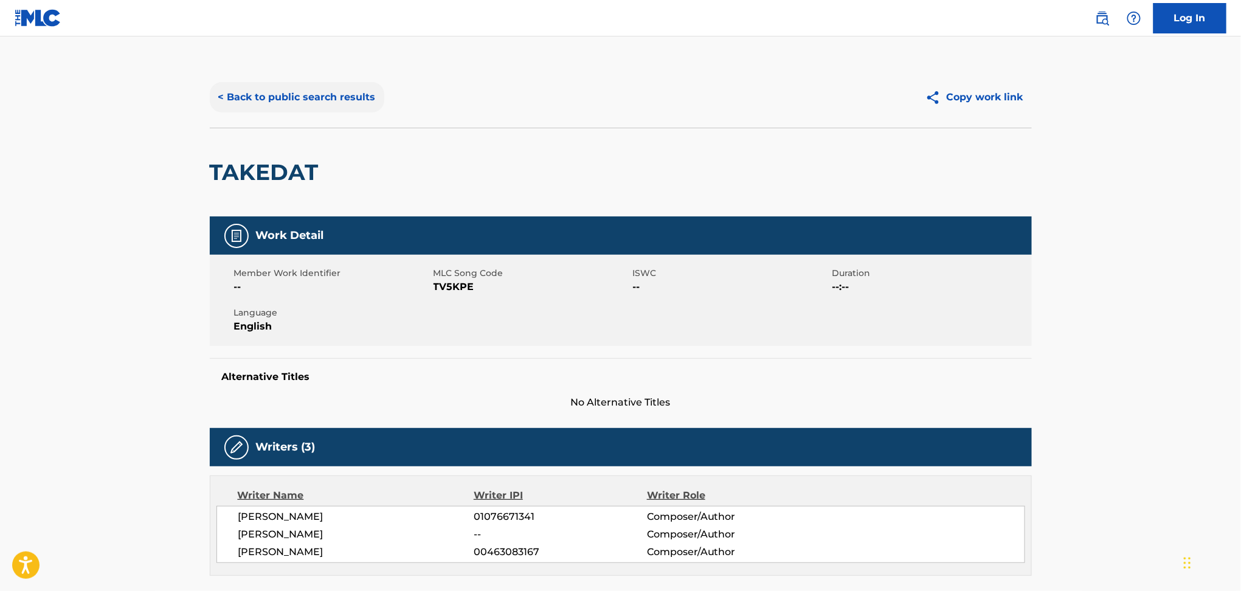
click at [293, 93] on button "< Back to public search results" at bounding box center [297, 97] width 175 height 30
